Goal: Task Accomplishment & Management: Manage account settings

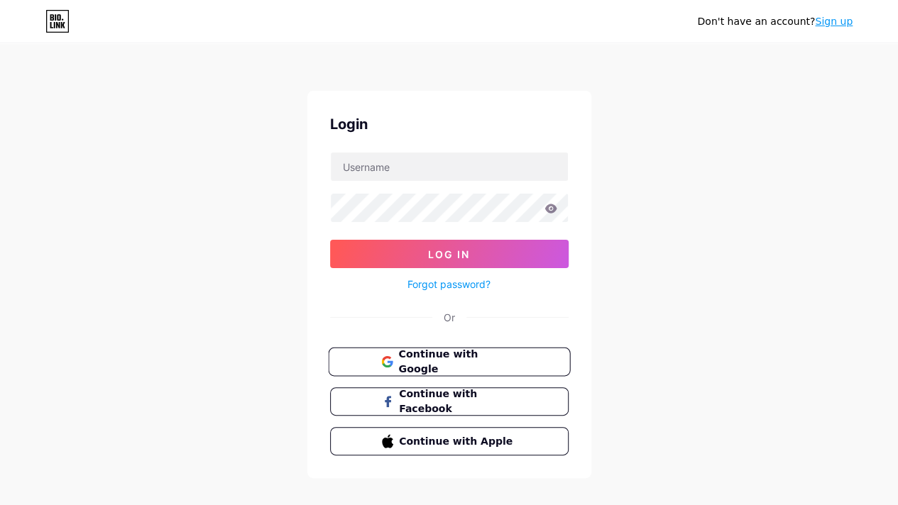
click at [422, 359] on span "Continue with Google" at bounding box center [457, 362] width 119 height 31
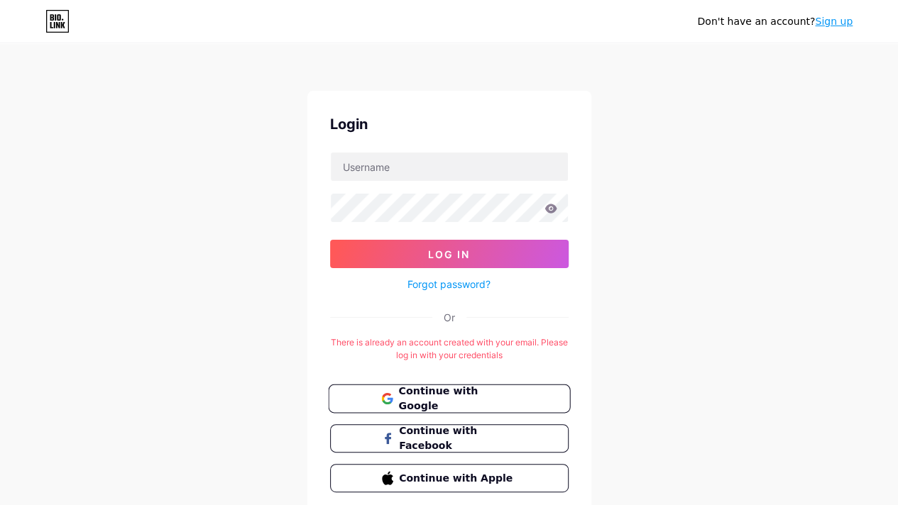
scroll to position [53, 0]
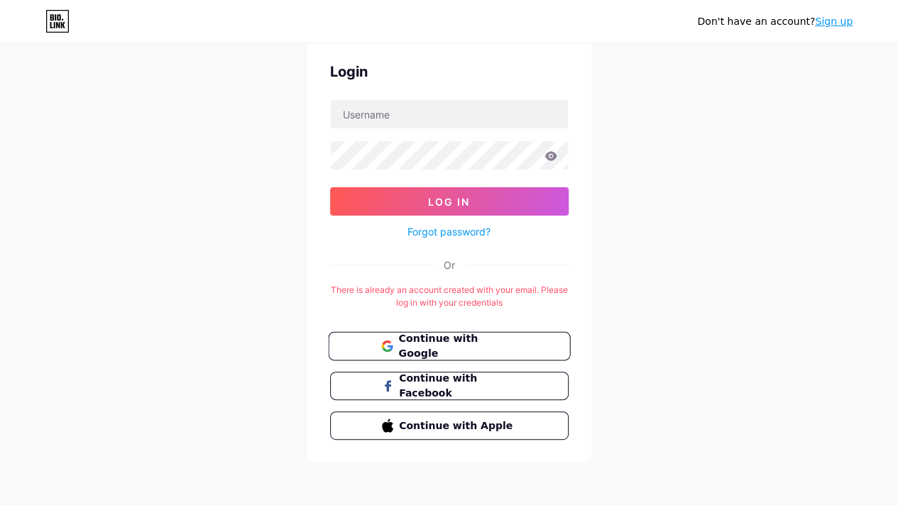
click at [443, 351] on button "Continue with Google" at bounding box center [449, 346] width 242 height 29
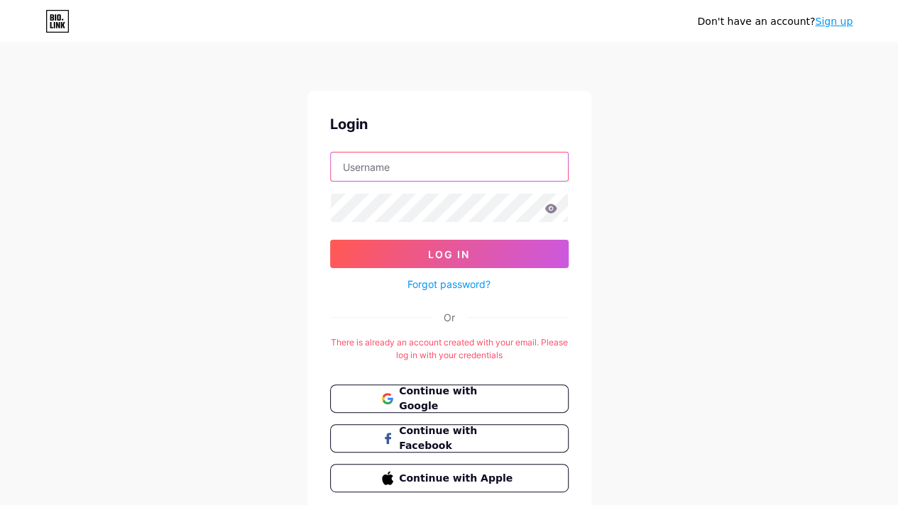
click at [427, 171] on input "text" at bounding box center [449, 167] width 237 height 28
type input "info.lesbianskenya@gmail.com"
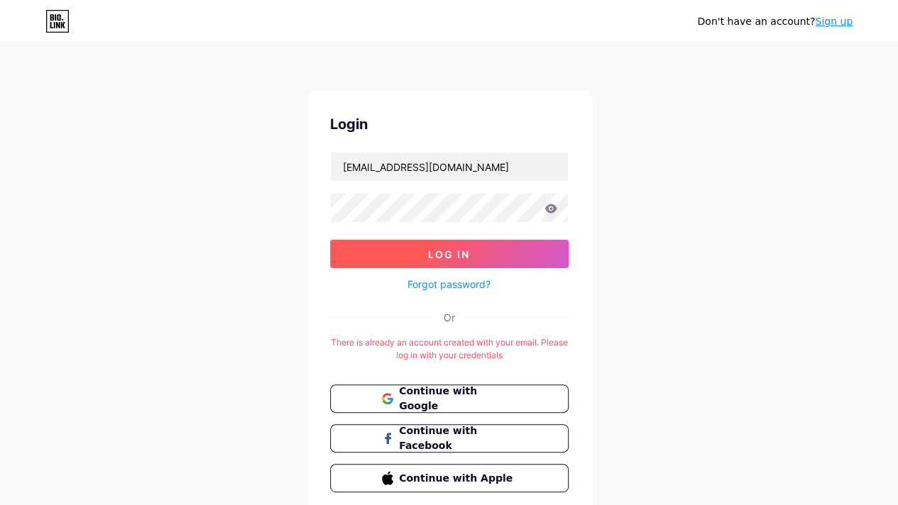
click at [449, 243] on button "Log In" at bounding box center [449, 254] width 239 height 28
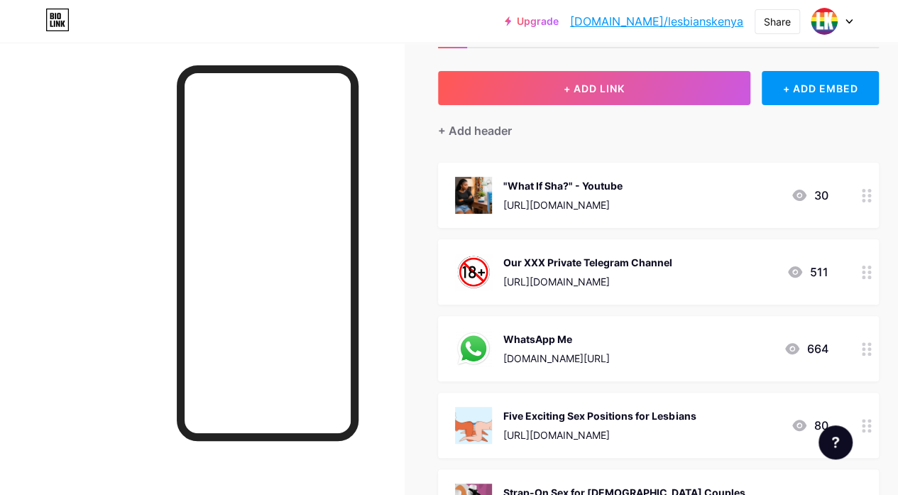
scroll to position [62, 0]
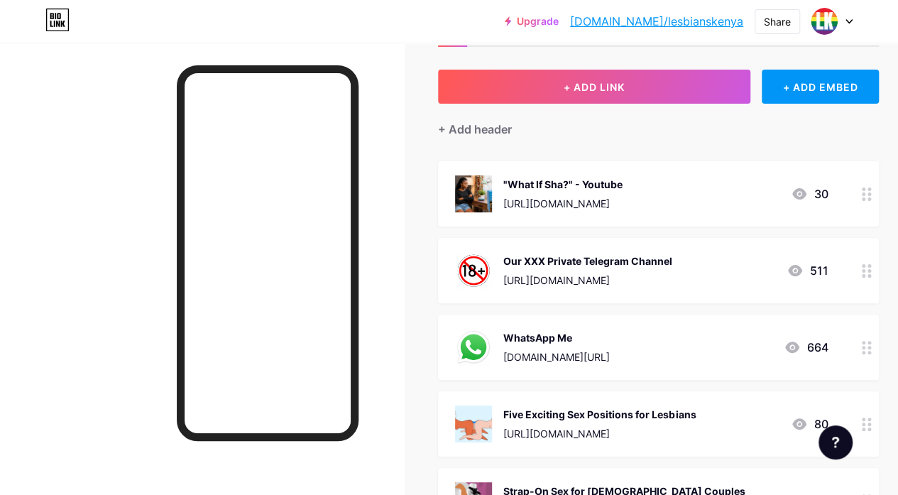
drag, startPoint x: 747, startPoint y: 265, endPoint x: 741, endPoint y: 168, distance: 97.4
click at [865, 263] on div at bounding box center [867, 270] width 24 height 65
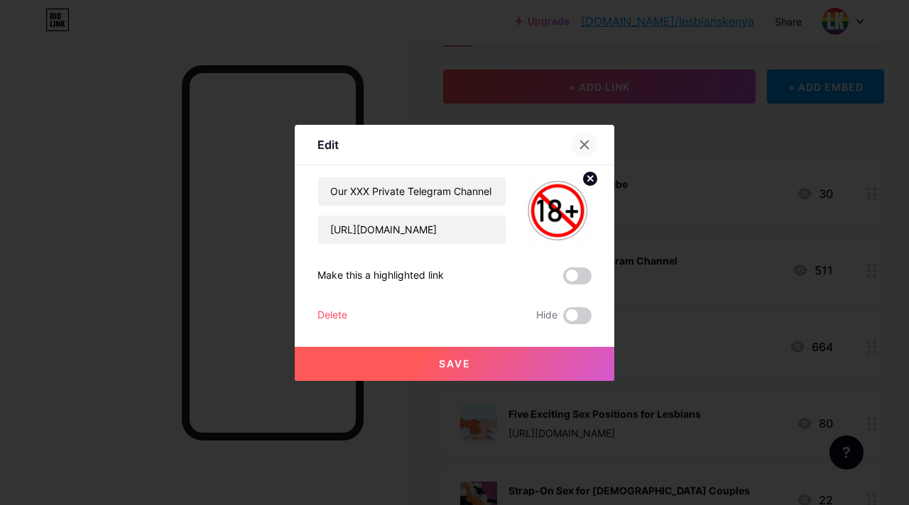
click at [589, 141] on icon at bounding box center [584, 144] width 11 height 11
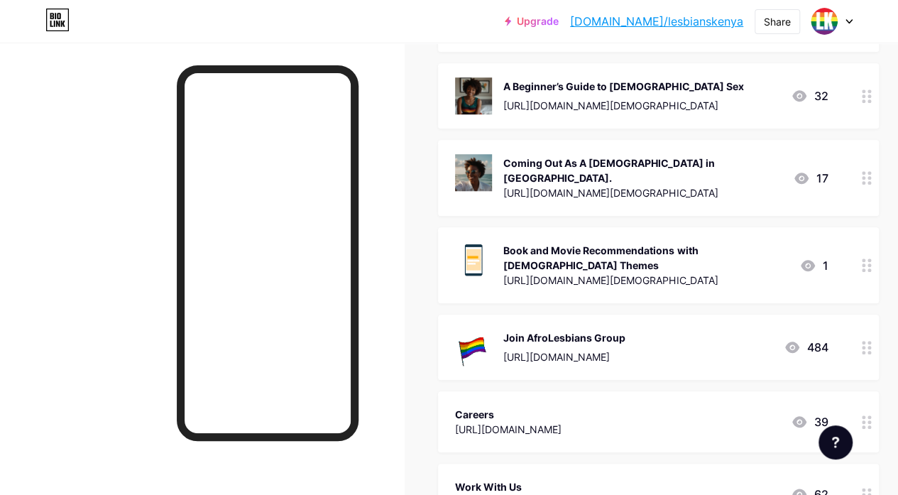
scroll to position [547, 0]
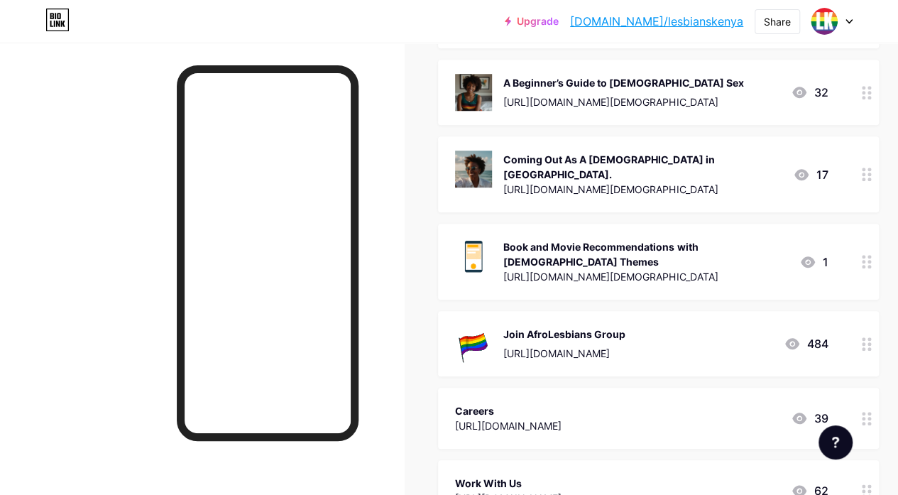
click at [797, 338] on icon at bounding box center [792, 343] width 14 height 11
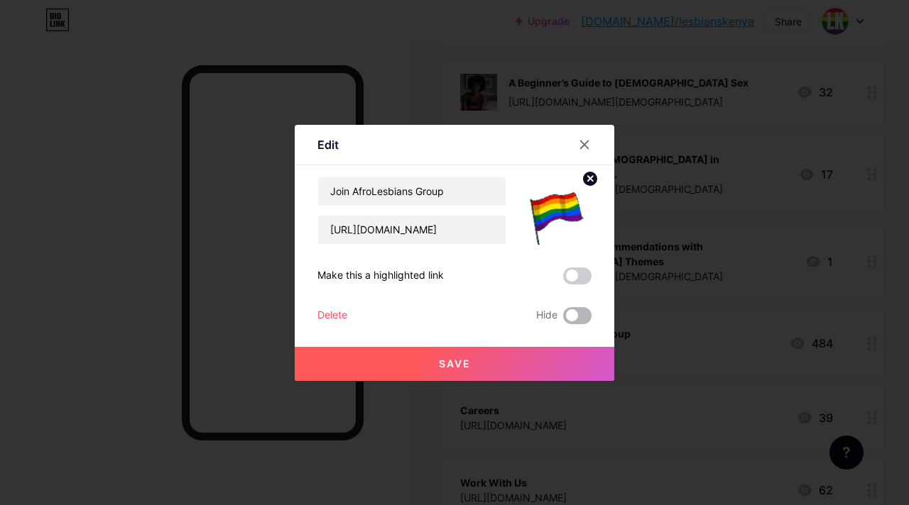
click at [576, 320] on span at bounding box center [577, 315] width 28 height 17
click at [563, 319] on input "checkbox" at bounding box center [563, 319] width 0 height 0
click at [542, 361] on button "Save" at bounding box center [454, 364] width 319 height 34
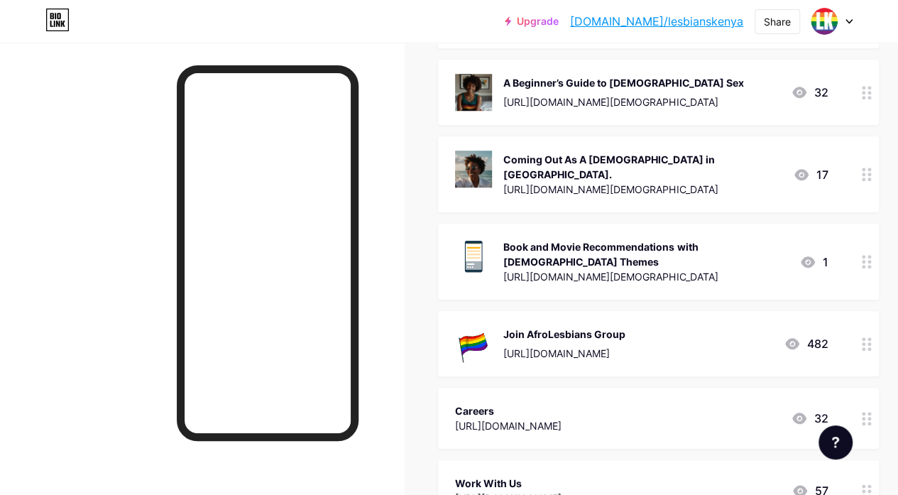
click at [697, 14] on link "bio.link/lesbianskenya" at bounding box center [656, 21] width 173 height 17
